Goal: Complete application form

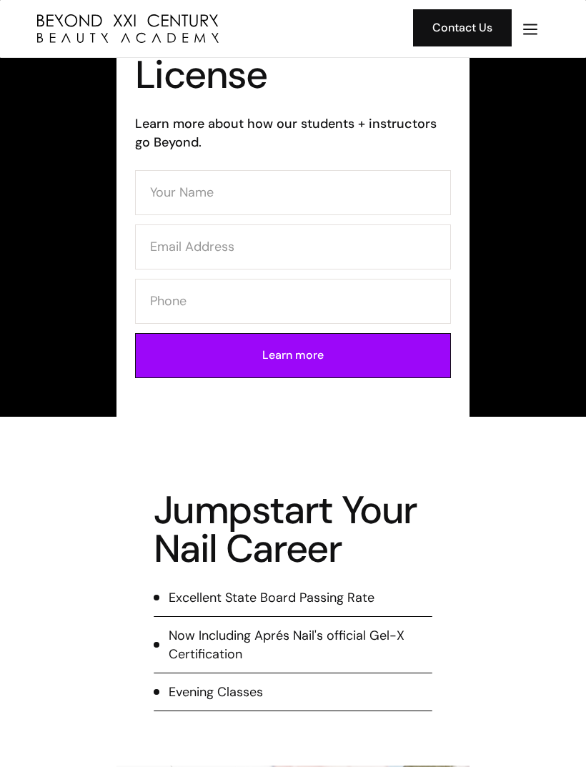
scroll to position [902, 0]
click at [366, 195] on input "Contact Form (Mani)" at bounding box center [293, 192] width 316 height 45
type input "Alyssia Johnson"
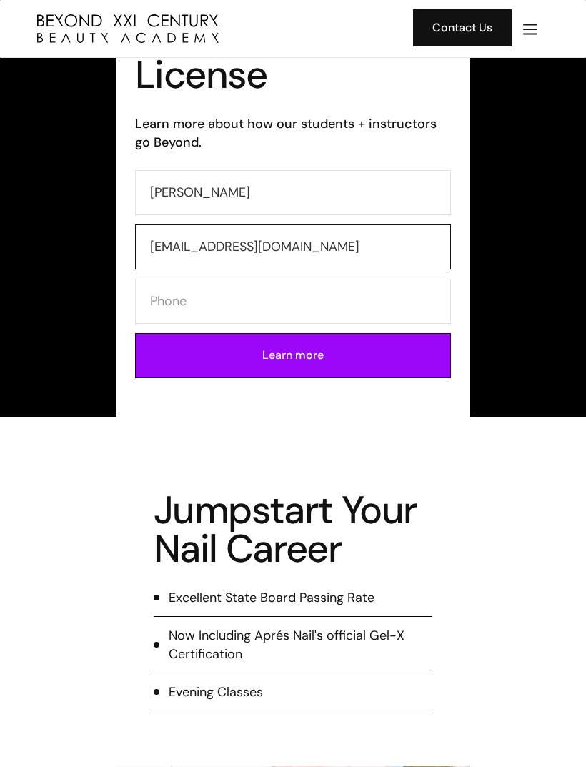
type input "alyssiajohnson24@yahoo.com"
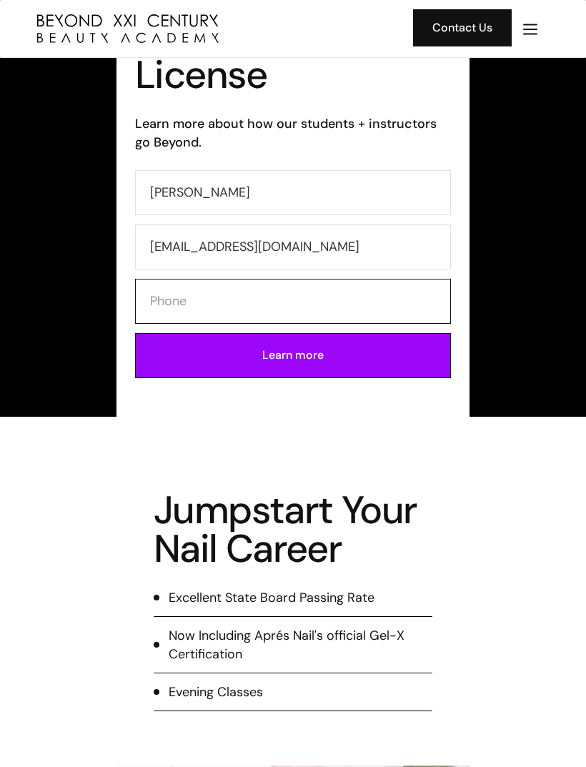
click at [163, 301] on input "Contact Form (Mani)" at bounding box center [293, 301] width 316 height 45
type input "5623595236"
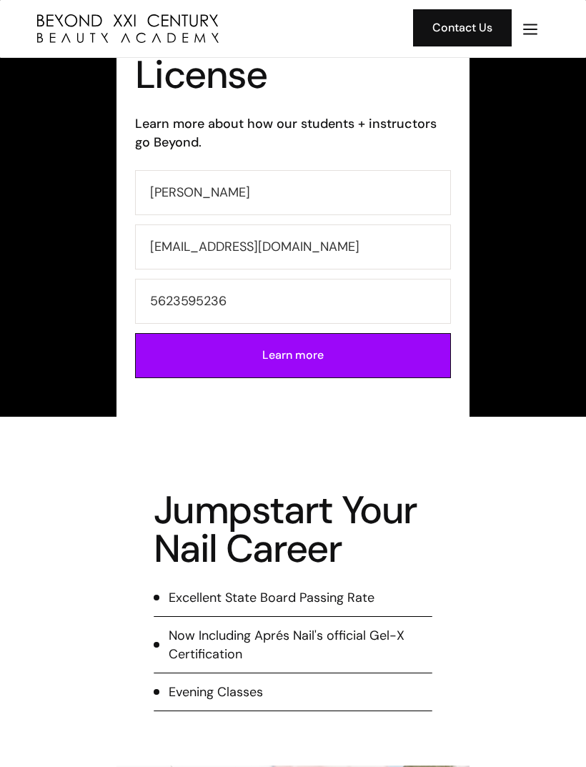
click at [167, 361] on input "Learn more" at bounding box center [293, 355] width 316 height 45
type input "Please wait..."
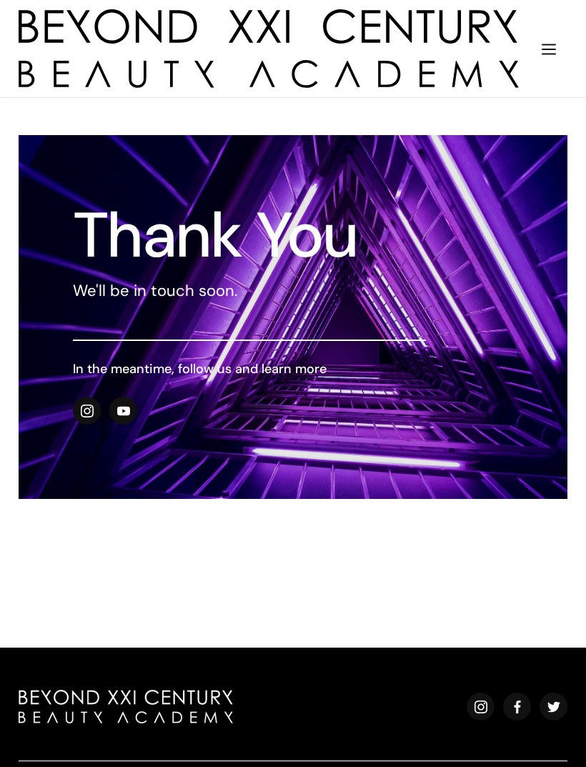
click at [542, 56] on img "menu" at bounding box center [549, 49] width 19 height 19
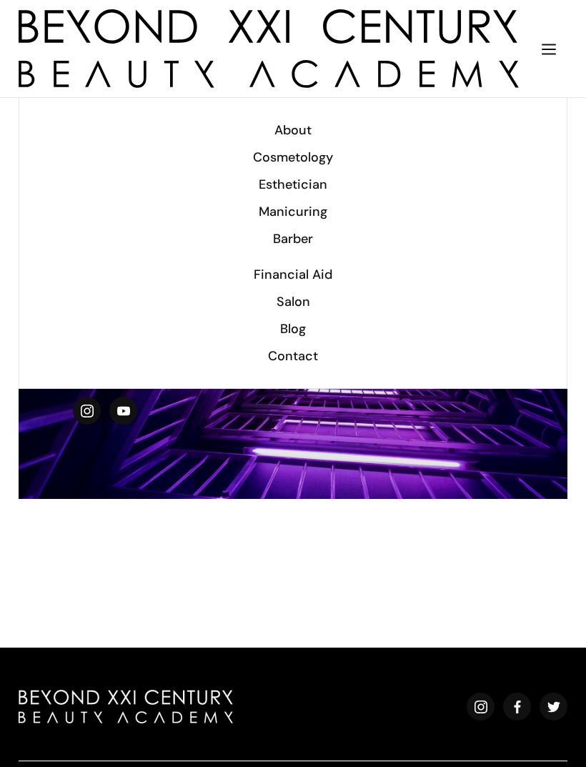
click at [548, 31] on div "menu" at bounding box center [549, 48] width 37 height 39
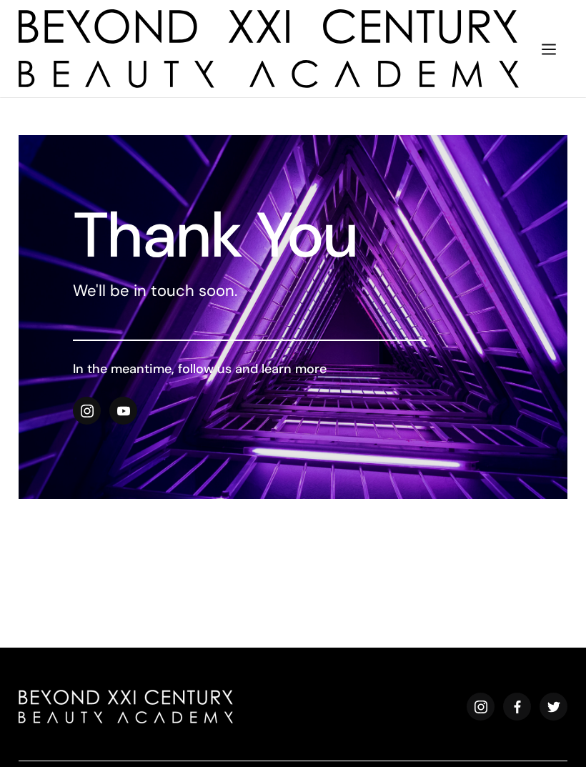
click at [548, 45] on img "menu" at bounding box center [549, 49] width 19 height 19
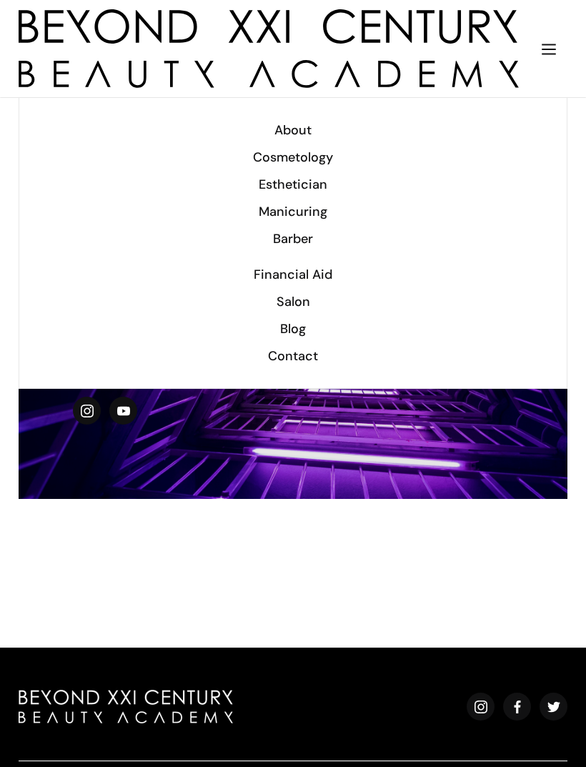
click at [263, 278] on div "Financial Aid" at bounding box center [293, 274] width 511 height 19
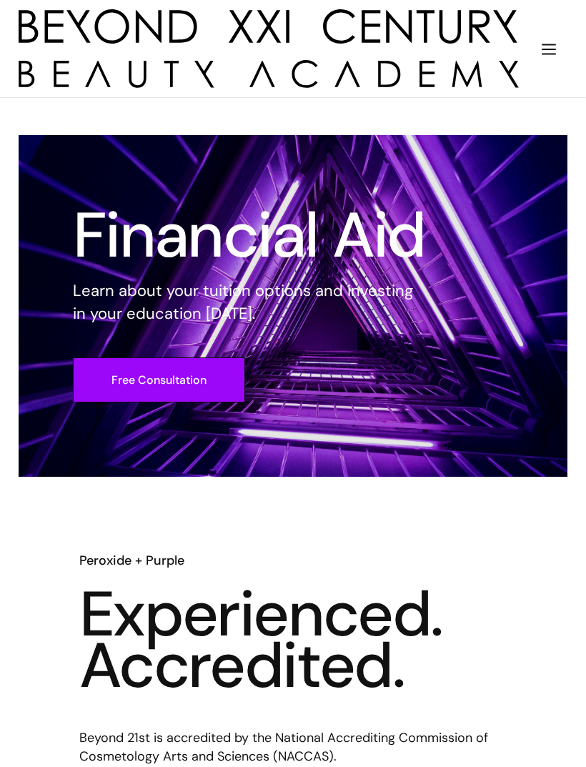
click at [552, 51] on img "menu" at bounding box center [549, 49] width 19 height 19
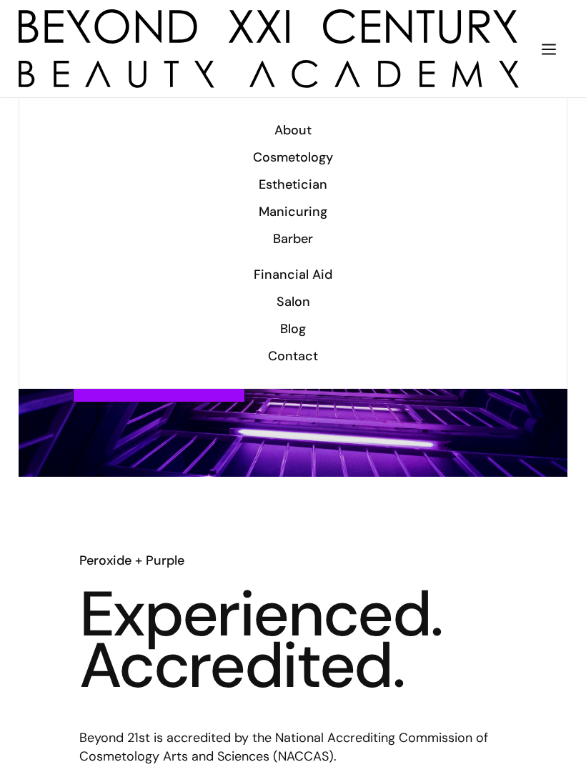
click at [270, 215] on div "Manicuring" at bounding box center [293, 211] width 511 height 19
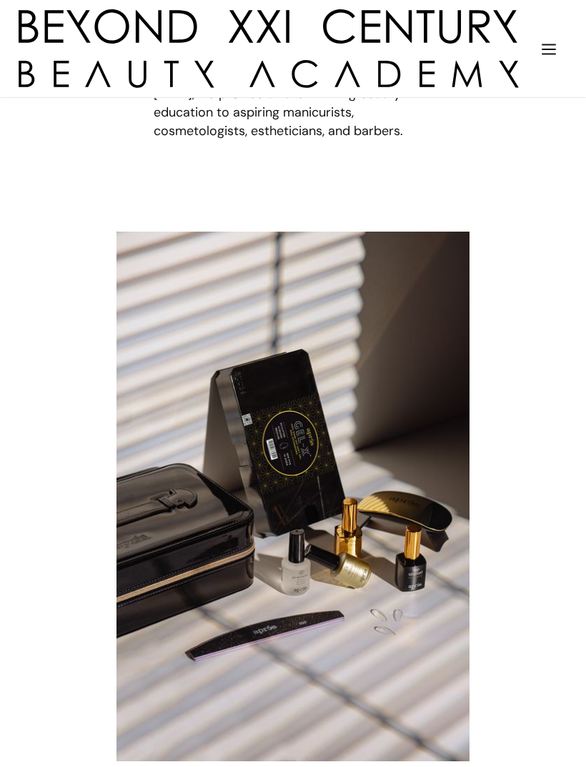
scroll to position [1510, 0]
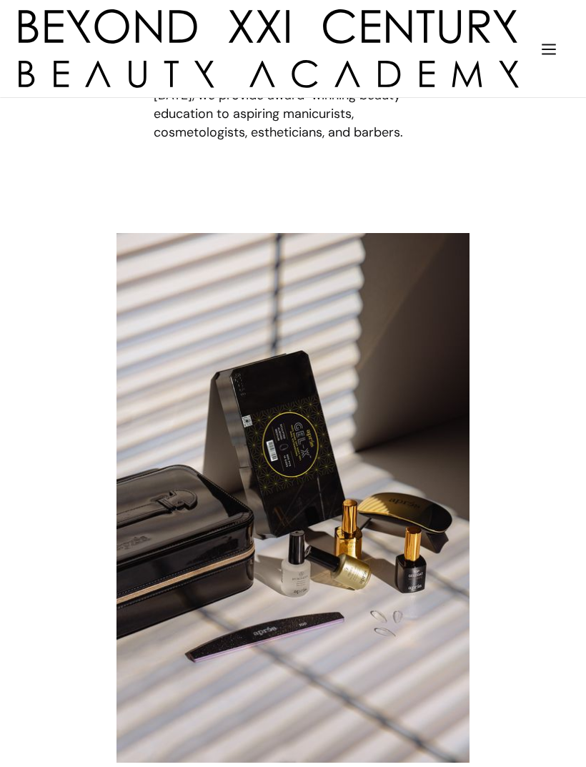
click at [549, 46] on img "menu" at bounding box center [549, 49] width 19 height 19
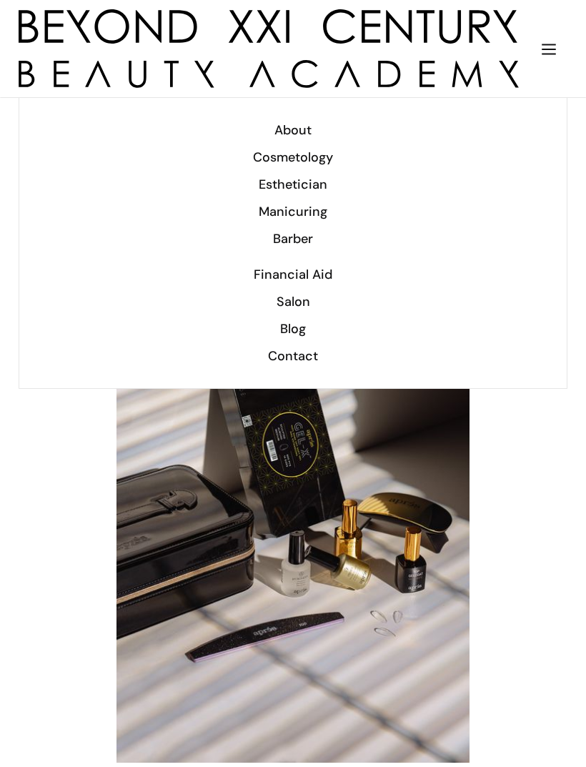
click at [260, 154] on div "Cosmetology" at bounding box center [293, 157] width 511 height 19
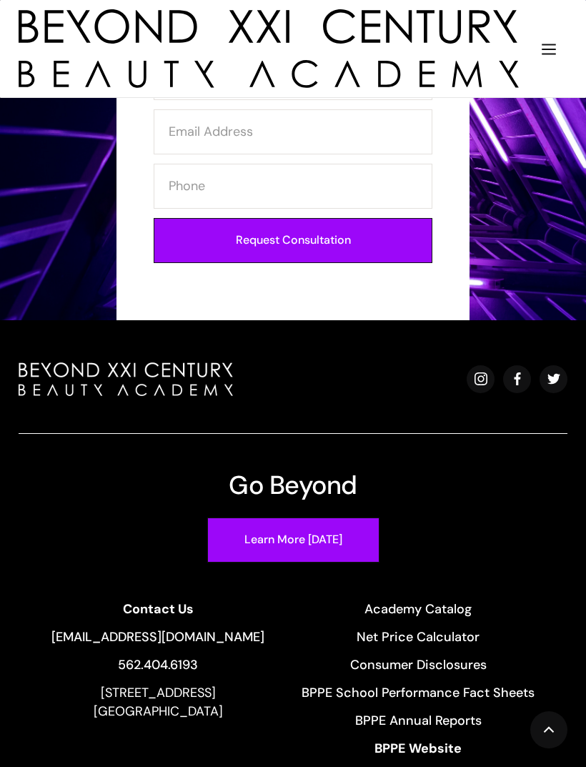
scroll to position [3281, 0]
